Goal: Information Seeking & Learning: Learn about a topic

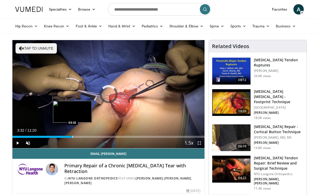
click at [72, 136] on div "Progress Bar" at bounding box center [72, 137] width 1 height 2
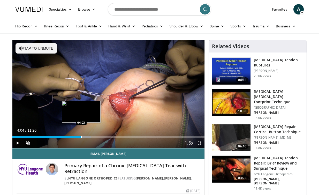
click at [81, 137] on div "Progress Bar" at bounding box center [81, 137] width 1 height 2
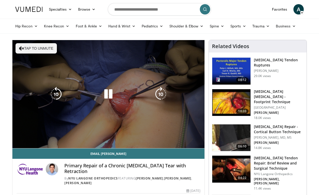
click at [91, 136] on video-js "**********" at bounding box center [108, 94] width 192 height 108
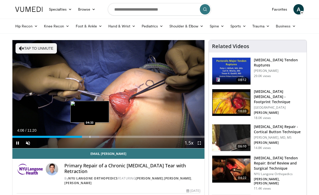
click at [90, 136] on div "Progress Bar" at bounding box center [90, 137] width 1 height 2
click at [96, 136] on div "Progress Bar" at bounding box center [95, 137] width 1 height 2
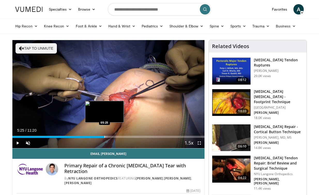
click at [104, 135] on div "Loaded : 49.57% 05:25 05:25" at bounding box center [108, 135] width 192 height 5
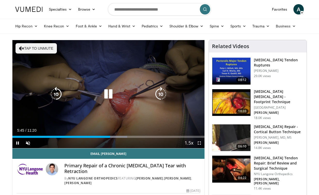
click at [29, 52] on button "Tap to unmute" at bounding box center [35, 48] width 41 height 10
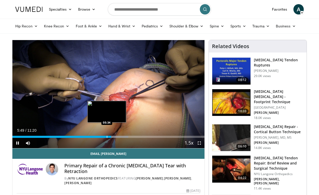
click at [107, 137] on div "Progress Bar" at bounding box center [107, 137] width 1 height 2
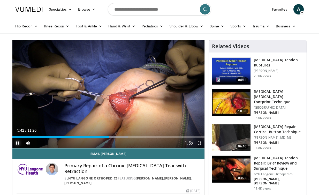
click at [15, 143] on span "Video Player" at bounding box center [17, 143] width 10 height 10
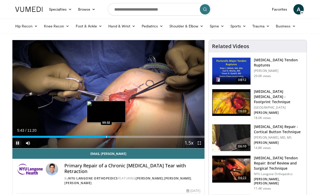
click at [106, 136] on div "Progress Bar" at bounding box center [106, 137] width 1 height 2
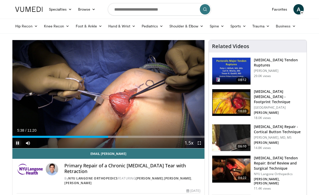
click at [17, 143] on span "Video Player" at bounding box center [17, 143] width 10 height 10
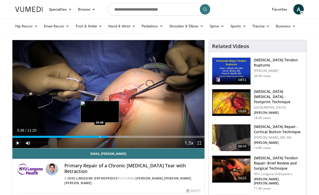
click at [99, 136] on div "Loaded : 60.34% 05:38 05:09" at bounding box center [108, 137] width 192 height 2
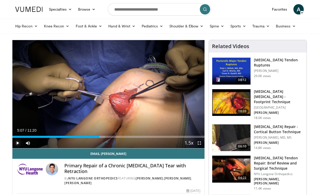
click at [17, 143] on span "Video Player" at bounding box center [17, 143] width 10 height 10
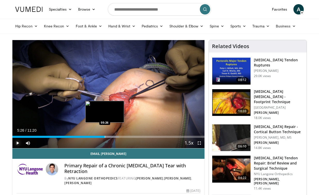
click at [104, 136] on div "Loaded : 55.41% 05:13 05:26" at bounding box center [108, 137] width 192 height 2
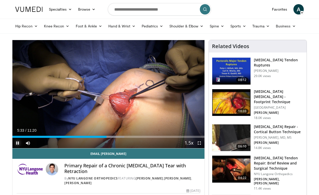
click at [17, 141] on span "Video Player" at bounding box center [17, 143] width 10 height 10
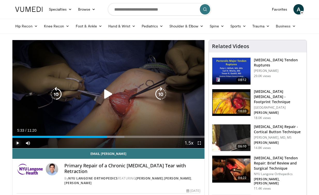
click at [12, 138] on button "Play" at bounding box center [17, 143] width 10 height 10
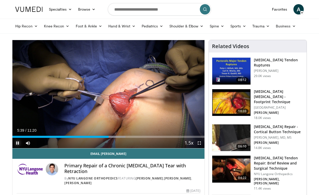
click at [17, 145] on span "Video Player" at bounding box center [17, 143] width 10 height 10
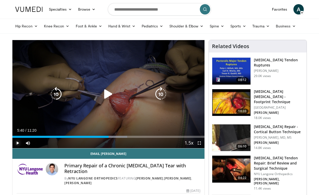
click at [12, 138] on button "Play" at bounding box center [17, 143] width 10 height 10
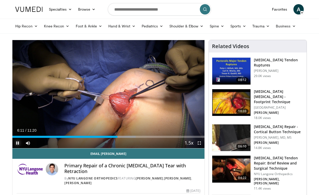
click at [17, 144] on span "Video Player" at bounding box center [17, 143] width 10 height 10
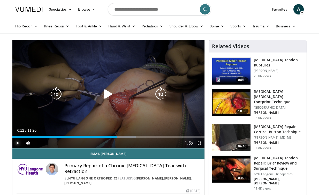
click at [12, 138] on button "Play" at bounding box center [17, 143] width 10 height 10
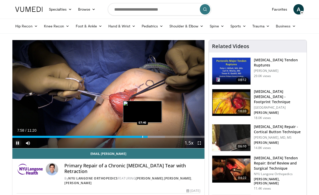
click at [142, 135] on div "Loaded : 79.47% 07:58 07:40" at bounding box center [108, 135] width 192 height 5
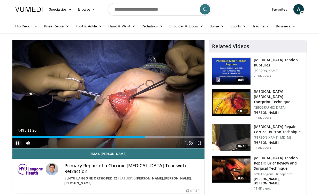
click at [19, 142] on span "Video Player" at bounding box center [17, 143] width 10 height 10
click at [141, 138] on div "Current Time 7:50 / Duration 11:20 Play Skip Backward Skip Forward Mute 0% Load…" at bounding box center [108, 143] width 192 height 10
click at [141, 137] on div "Progress Bar" at bounding box center [141, 137] width 1 height 2
click at [20, 141] on span "Video Player" at bounding box center [17, 143] width 10 height 10
click at [18, 142] on span "Video Player" at bounding box center [17, 143] width 10 height 10
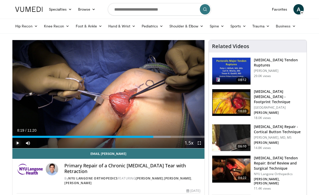
click at [12, 138] on button "Play" at bounding box center [17, 143] width 10 height 10
click at [17, 144] on span "Video Player" at bounding box center [17, 143] width 10 height 10
click at [19, 144] on span "Video Player" at bounding box center [17, 143] width 10 height 10
click at [18, 142] on span "Video Player" at bounding box center [17, 143] width 10 height 10
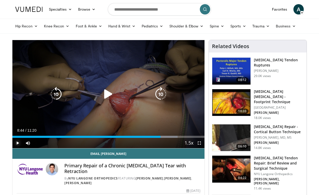
click at [12, 138] on button "Play" at bounding box center [17, 143] width 10 height 10
click at [58, 98] on icon "Video Player" at bounding box center [56, 94] width 14 height 14
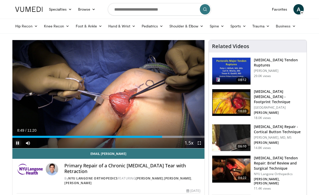
click at [17, 144] on span "Video Player" at bounding box center [17, 143] width 10 height 10
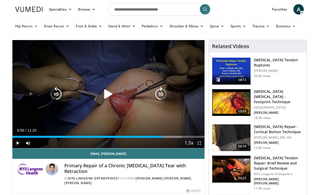
click at [12, 138] on button "Play" at bounding box center [17, 143] width 10 height 10
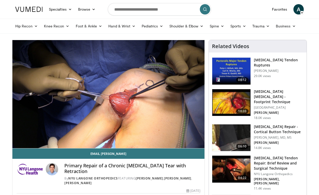
click at [20, 142] on div "10 seconds Tap to unmute" at bounding box center [108, 94] width 192 height 108
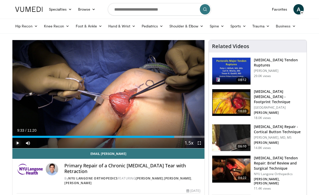
click at [20, 142] on span "Video Player" at bounding box center [17, 143] width 10 height 10
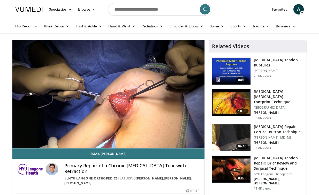
click at [20, 142] on video-js "**********" at bounding box center [108, 94] width 192 height 108
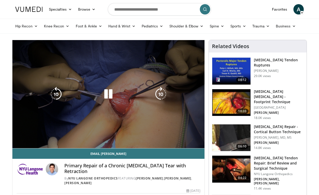
click at [167, 105] on div "10 seconds Tap to unmute" at bounding box center [108, 94] width 192 height 108
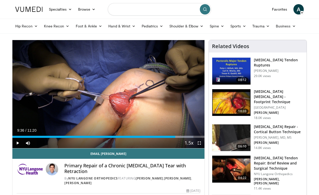
click at [154, 15] on input "Search topics, interventions" at bounding box center [159, 9] width 103 height 12
type input "**********"
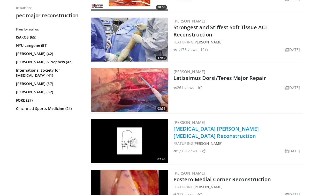
scroll to position [450, 0]
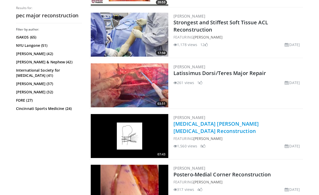
click at [254, 122] on link "Pectoralis Major Tendon Allograft Reconstruction" at bounding box center [215, 127] width 85 height 14
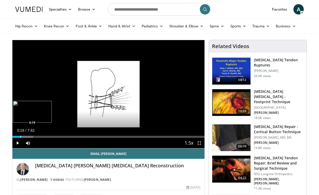
click at [20, 137] on div "Progress Bar" at bounding box center [20, 137] width 1 height 2
click at [26, 137] on div "Progress Bar" at bounding box center [26, 137] width 1 height 2
click at [32, 137] on div "Progress Bar" at bounding box center [32, 137] width 1 height 2
click at [40, 136] on div "Progress Bar" at bounding box center [40, 137] width 1 height 2
click at [45, 136] on div "Progress Bar" at bounding box center [45, 137] width 1 height 2
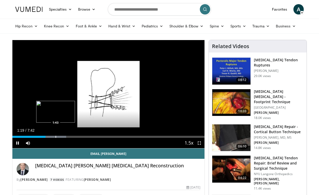
click at [56, 136] on div "Progress Bar" at bounding box center [55, 137] width 1 height 2
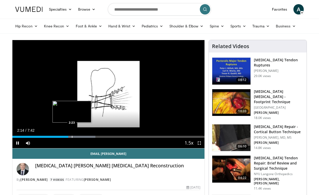
click at [72, 137] on div "Progress Bar" at bounding box center [72, 137] width 1 height 2
click at [76, 137] on div "Progress Bar" at bounding box center [76, 137] width 1 height 2
click at [84, 137] on div "Progress Bar" at bounding box center [84, 137] width 1 height 2
click at [70, 136] on div "Progress Bar" at bounding box center [70, 137] width 1 height 2
click at [75, 137] on div "Progress Bar" at bounding box center [75, 137] width 1 height 2
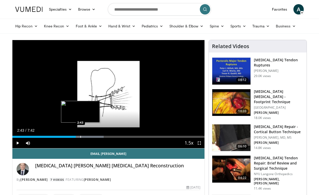
click at [80, 137] on div "Progress Bar" at bounding box center [80, 137] width 1 height 2
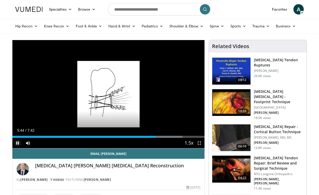
click at [17, 142] on span "Video Player" at bounding box center [17, 143] width 10 height 10
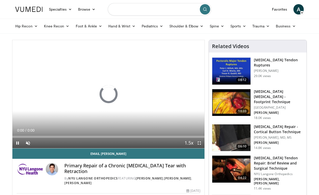
click at [120, 11] on input "Search topics, interventions" at bounding box center [159, 9] width 103 height 12
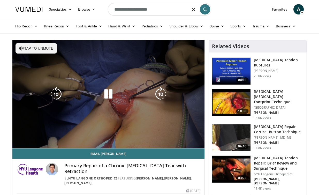
type input "**********"
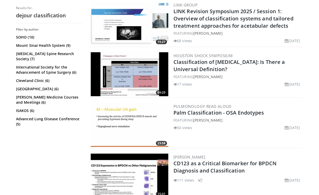
scroll to position [807, 0]
